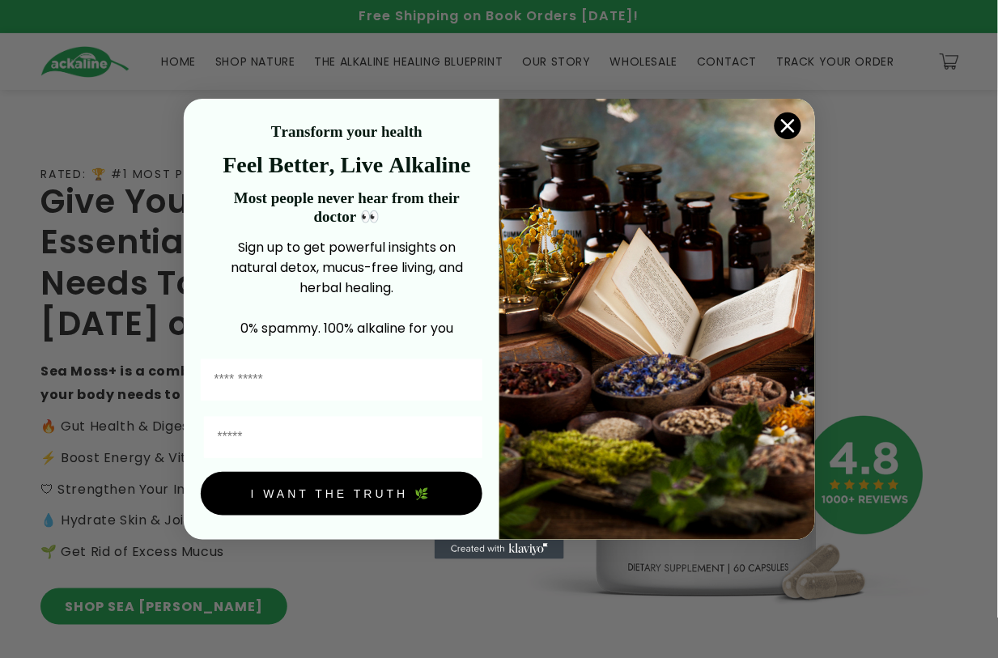
click at [106, 119] on img "POPUP Form" at bounding box center [657, 319] width 316 height 441
click at [106, 124] on circle "Close dialog" at bounding box center [787, 126] width 27 height 27
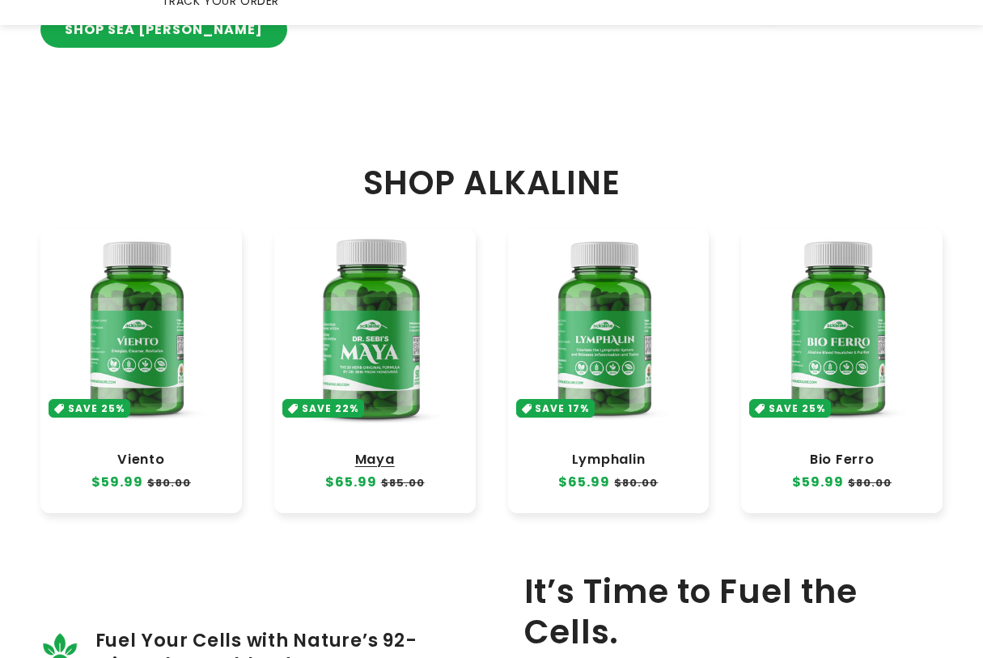
scroll to position [708, 0]
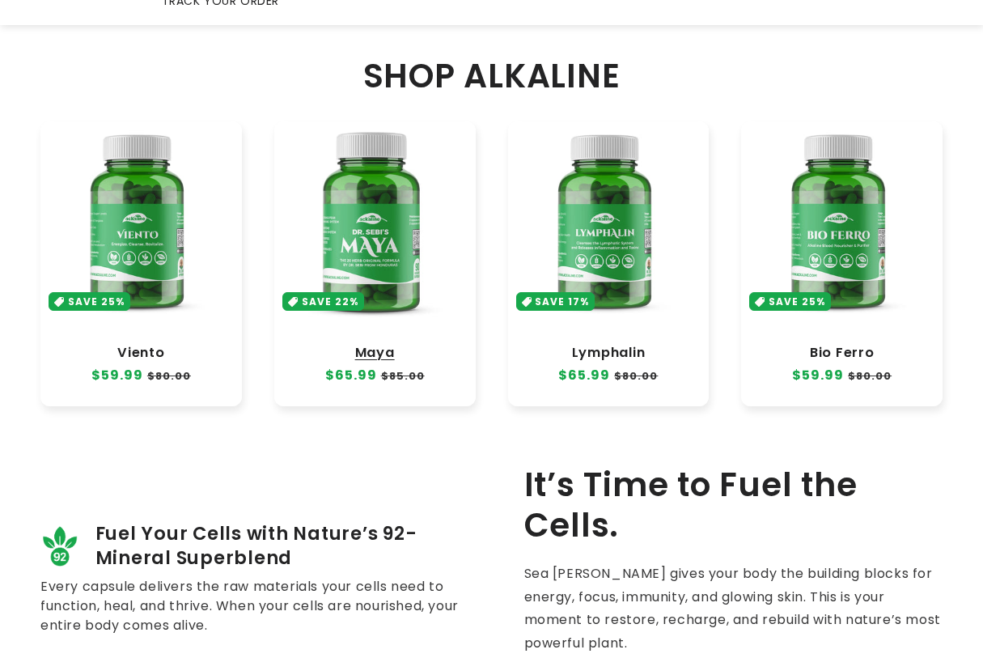
click at [106, 133] on link "Maya" at bounding box center [375, 353] width 169 height 16
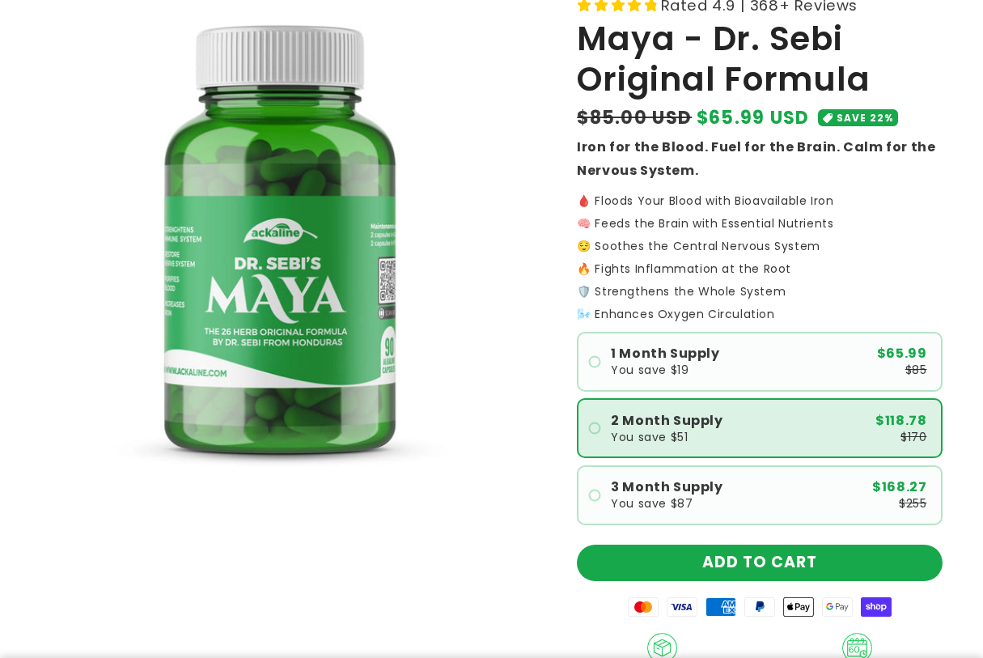
scroll to position [304, 0]
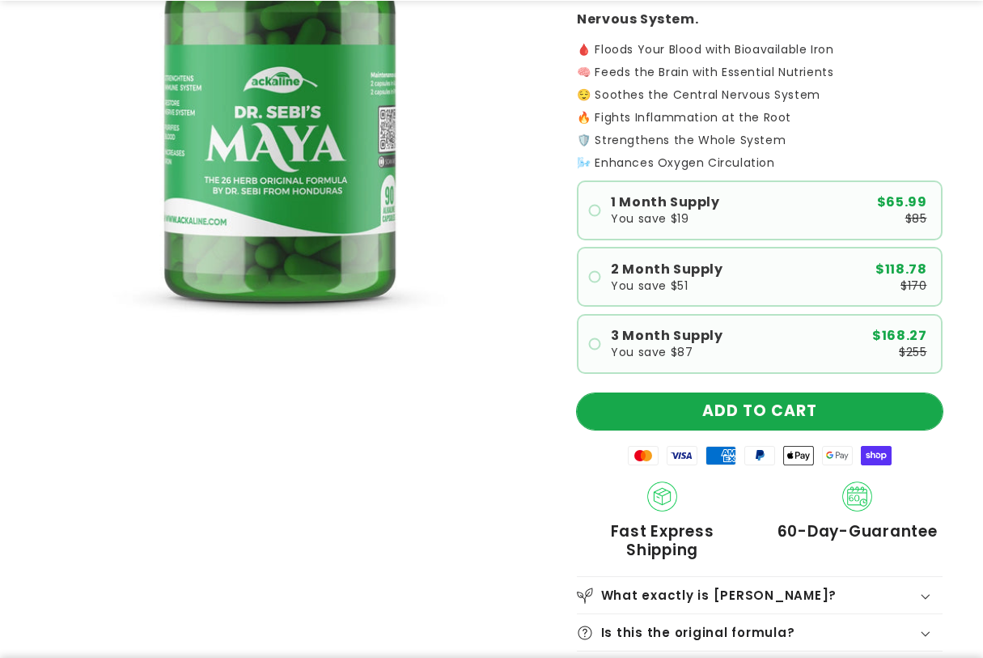
click at [836, 402] on button "ADD TO CART" at bounding box center [760, 411] width 366 height 36
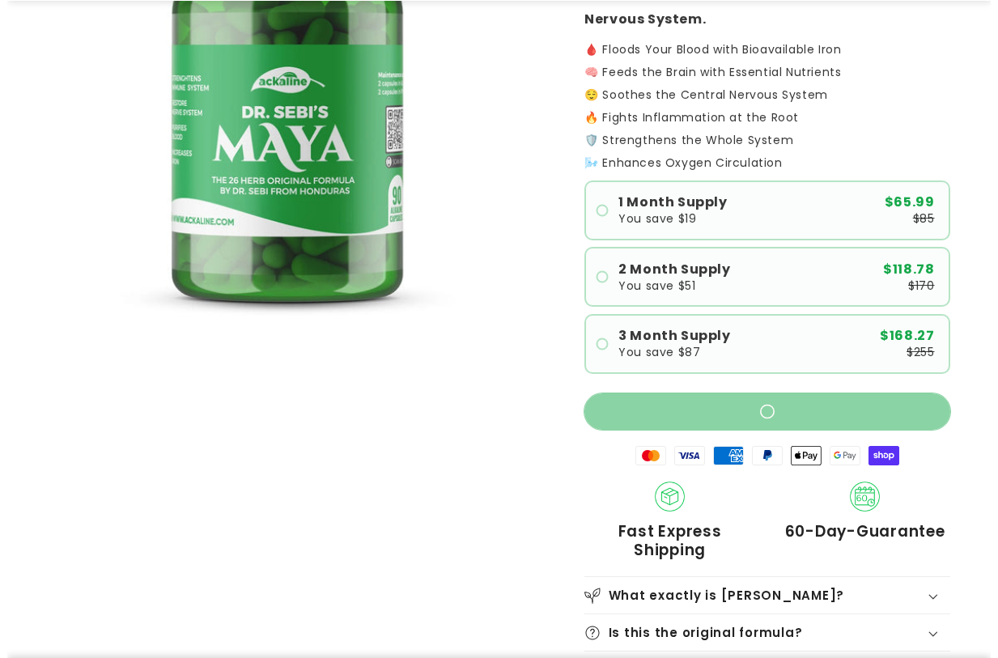
scroll to position [279, 0]
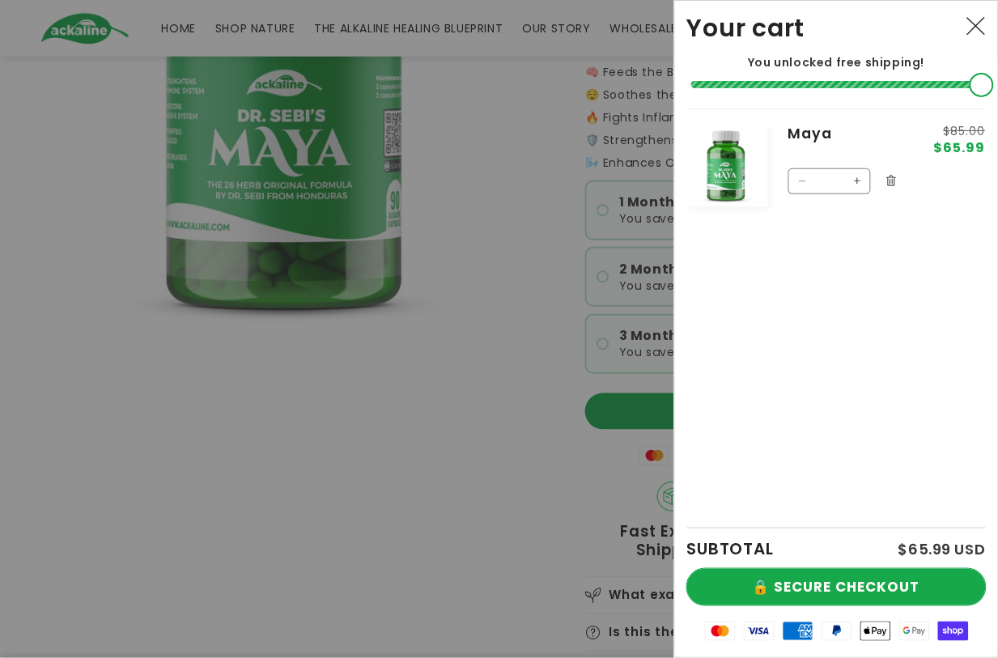
click at [863, 581] on button "🔒 SECURE CHECKOUT" at bounding box center [836, 587] width 299 height 36
